Goal: Navigation & Orientation: Understand site structure

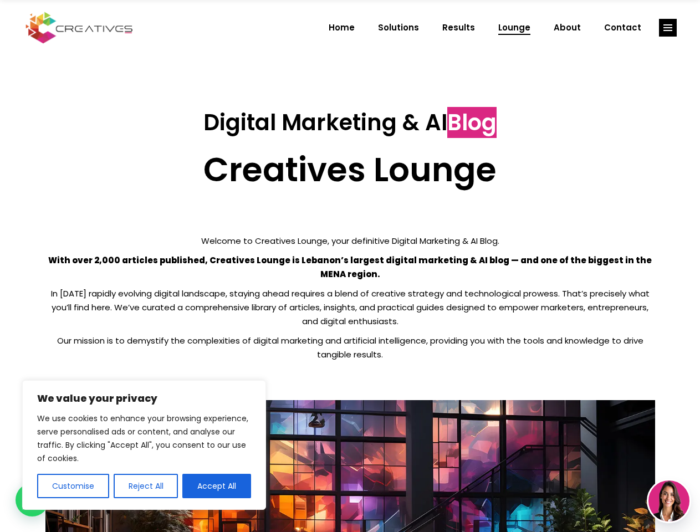
click at [350, 266] on p "With over 2,000 articles published, Creatives Lounge is Lebanon’s largest digit…" at bounding box center [350, 267] width 610 height 28
click at [73, 486] on button "Customise" at bounding box center [73, 486] width 72 height 24
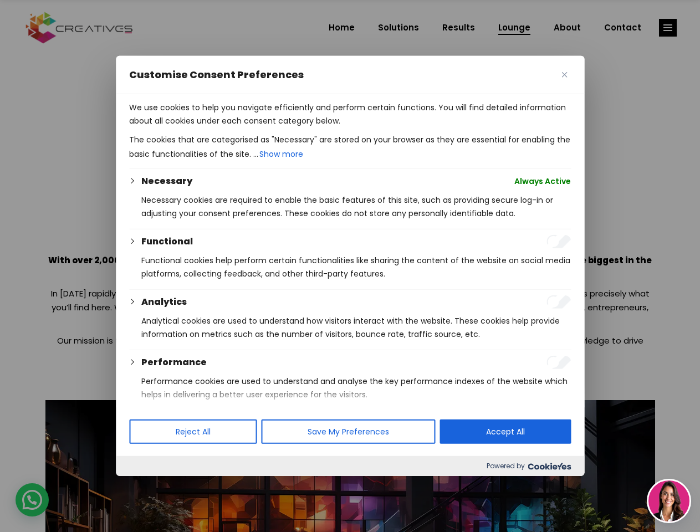
click at [145, 486] on div at bounding box center [350, 266] width 700 height 532
click at [217, 127] on p "We use cookies to help you navigate efficiently and perform certain functions. …" at bounding box center [350, 114] width 442 height 27
click at [668, 28] on div at bounding box center [350, 266] width 700 height 532
click at [669, 501] on img at bounding box center [668, 501] width 41 height 41
